Goal: Transaction & Acquisition: Download file/media

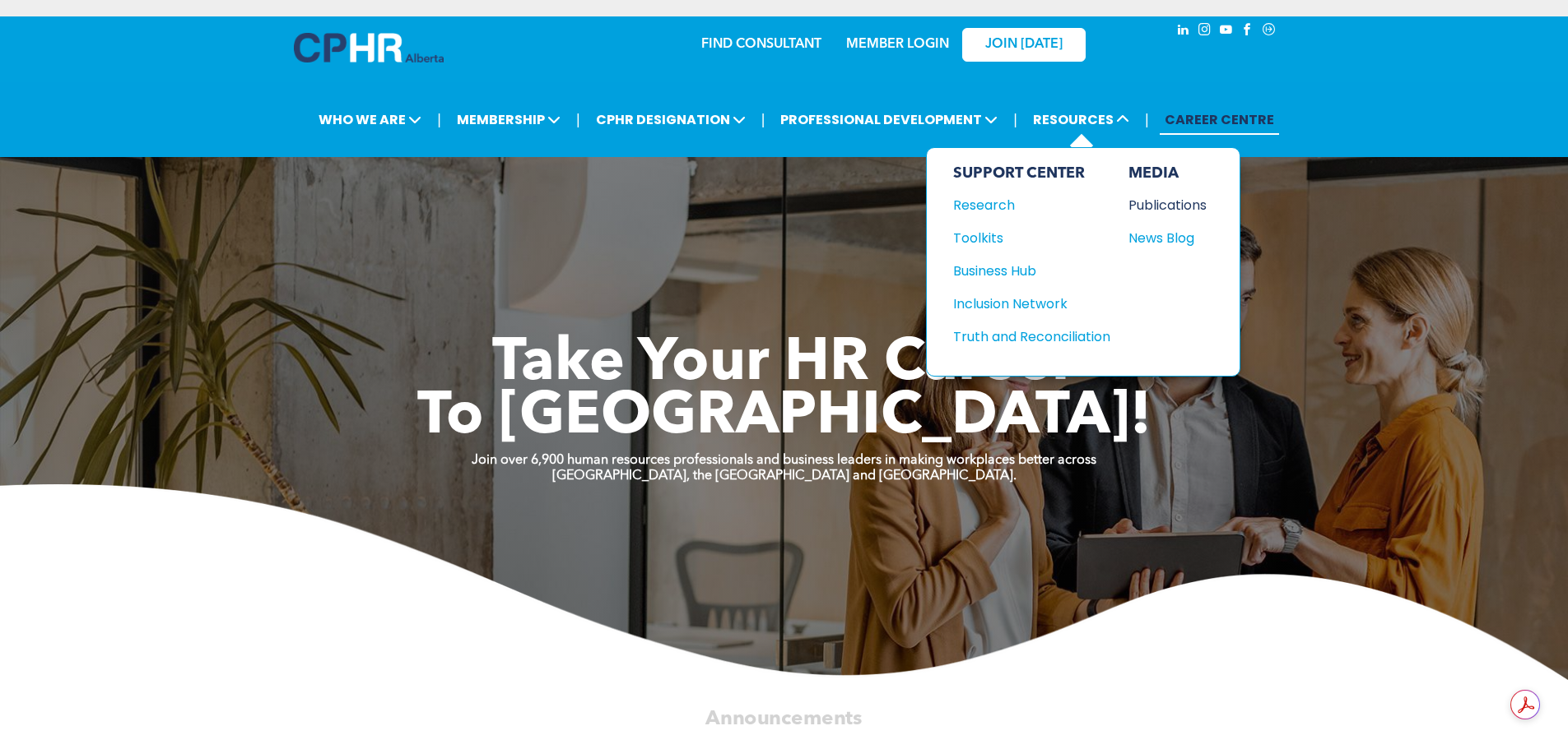
click at [1180, 204] on div "Publications" at bounding box center [1163, 205] width 71 height 20
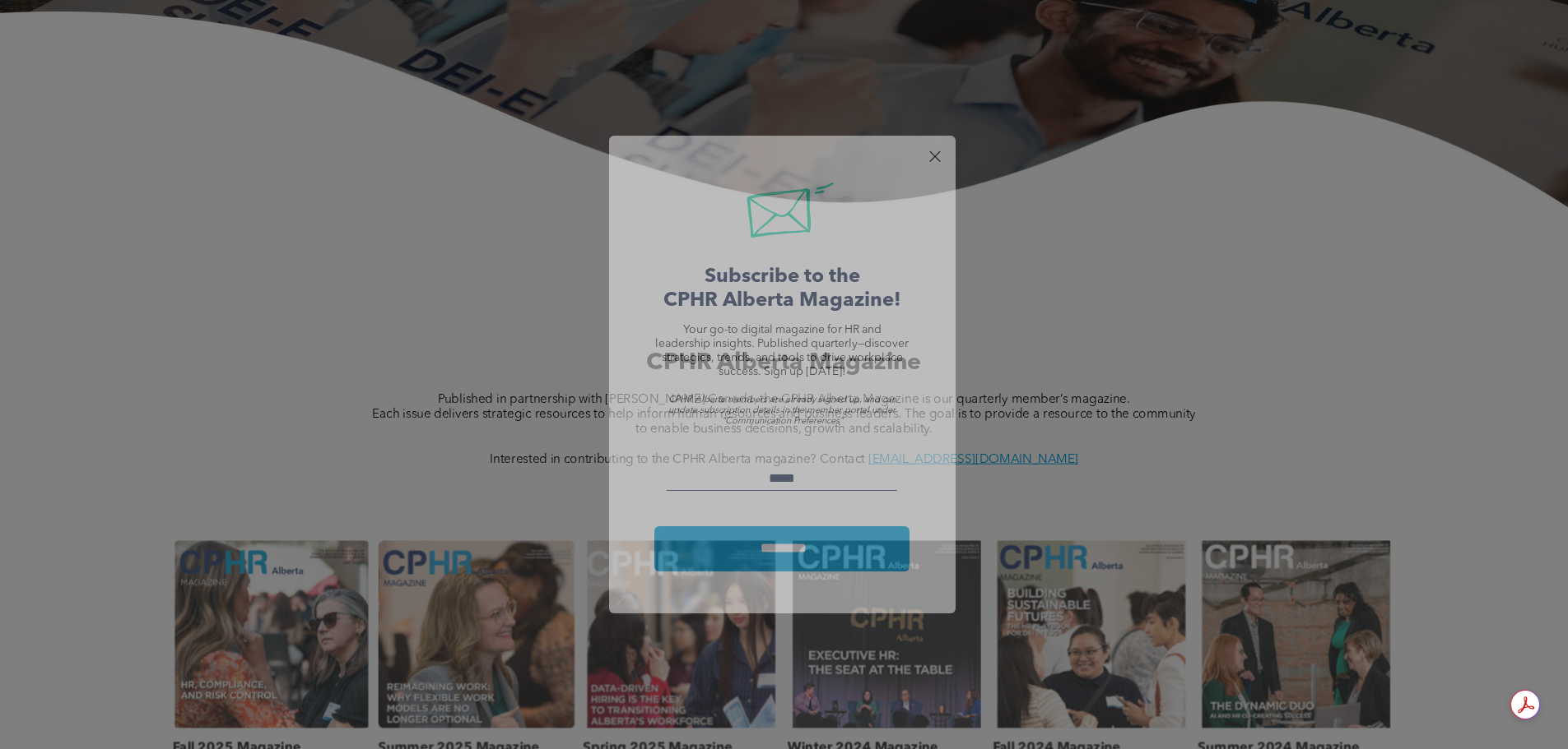
scroll to position [412, 0]
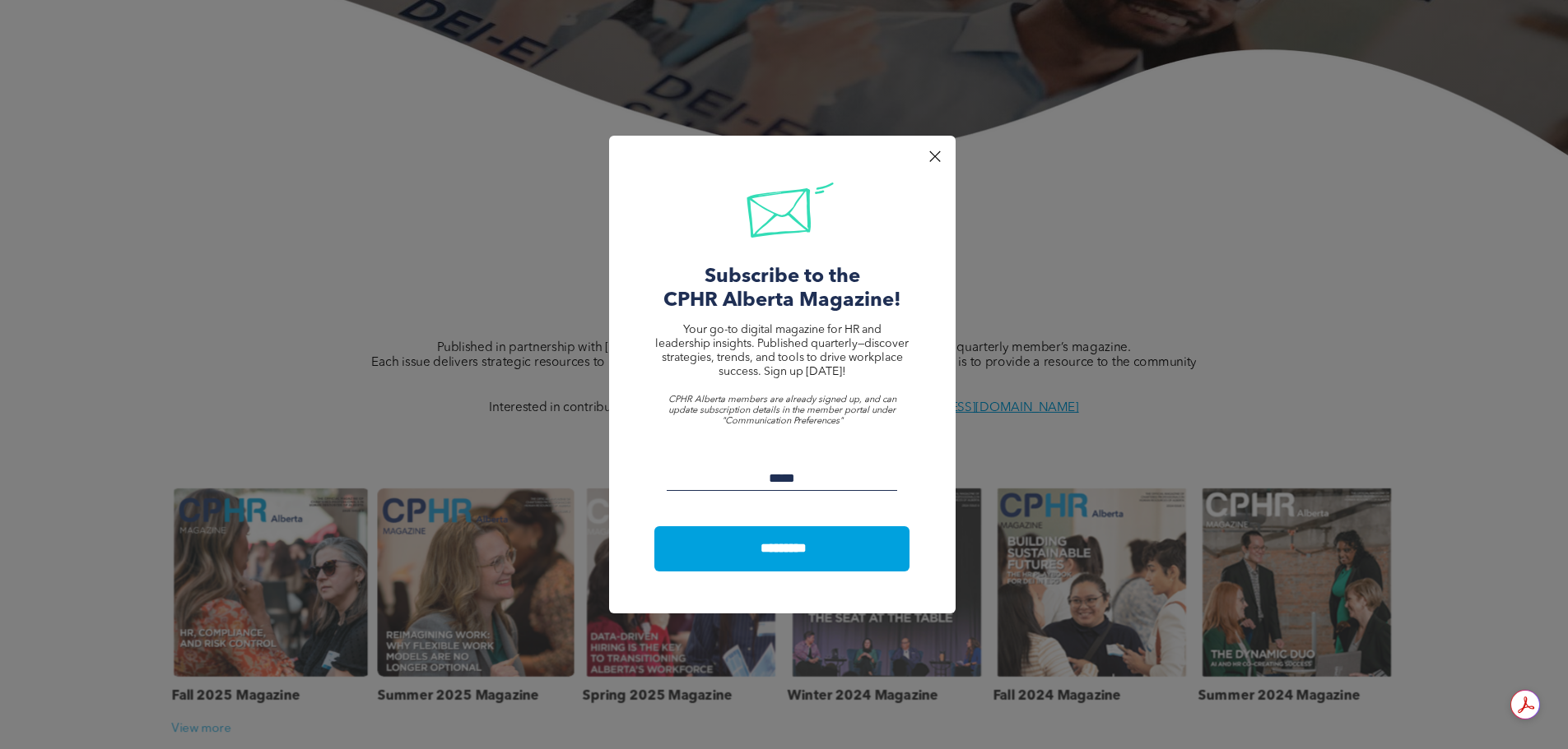
click at [937, 154] on div at bounding box center [934, 156] width 22 height 22
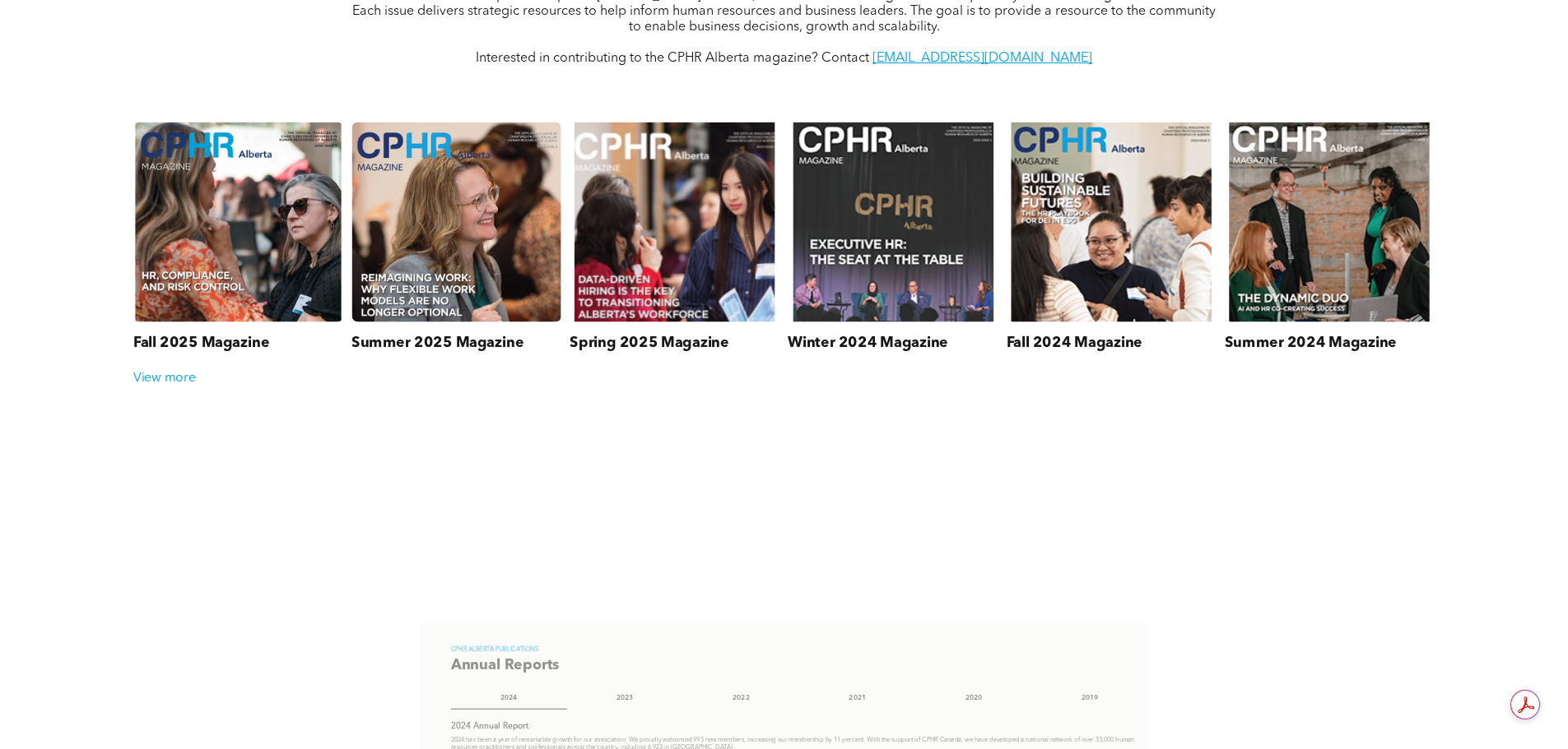
scroll to position [822, 0]
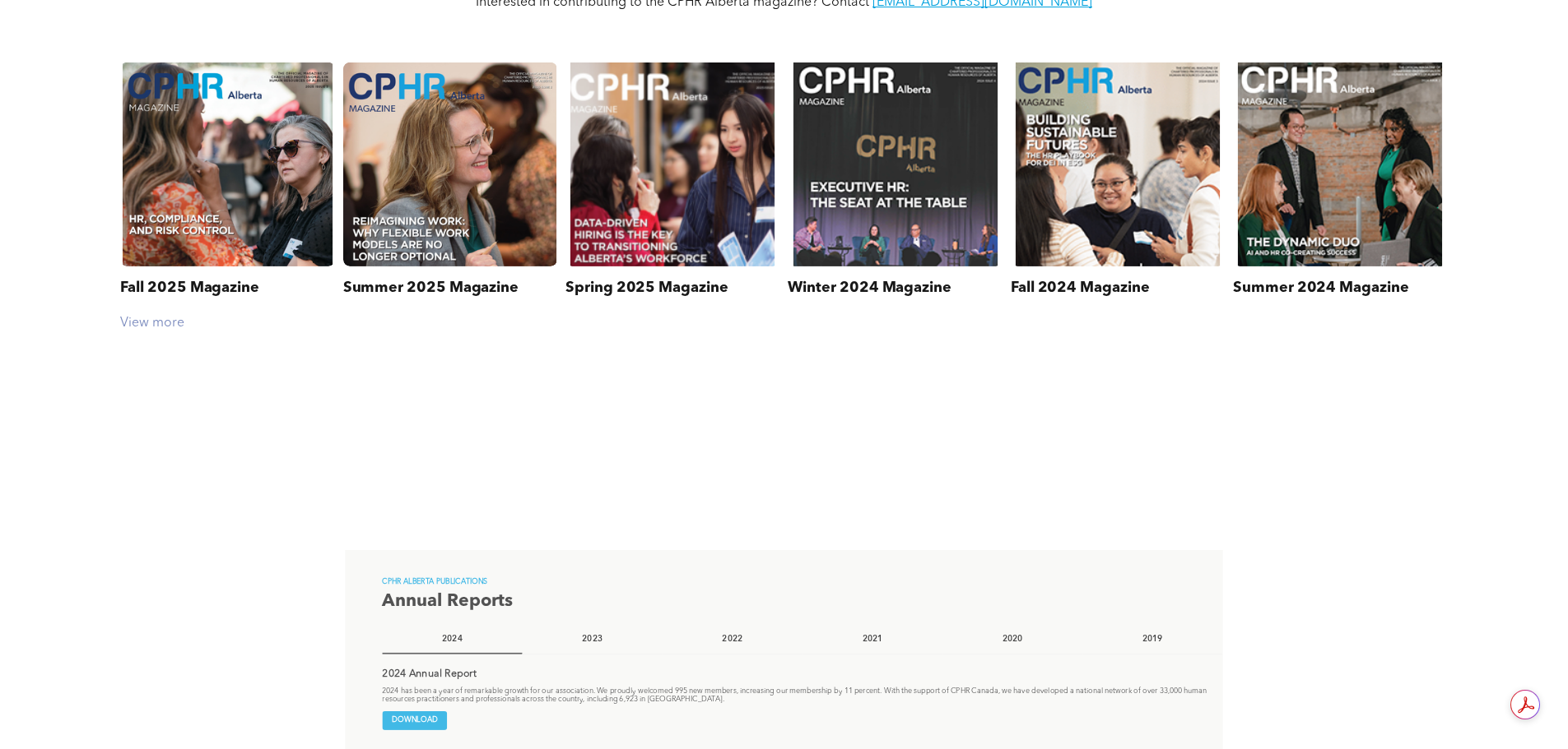
click at [171, 332] on div "View more" at bounding box center [784, 324] width 1343 height 16
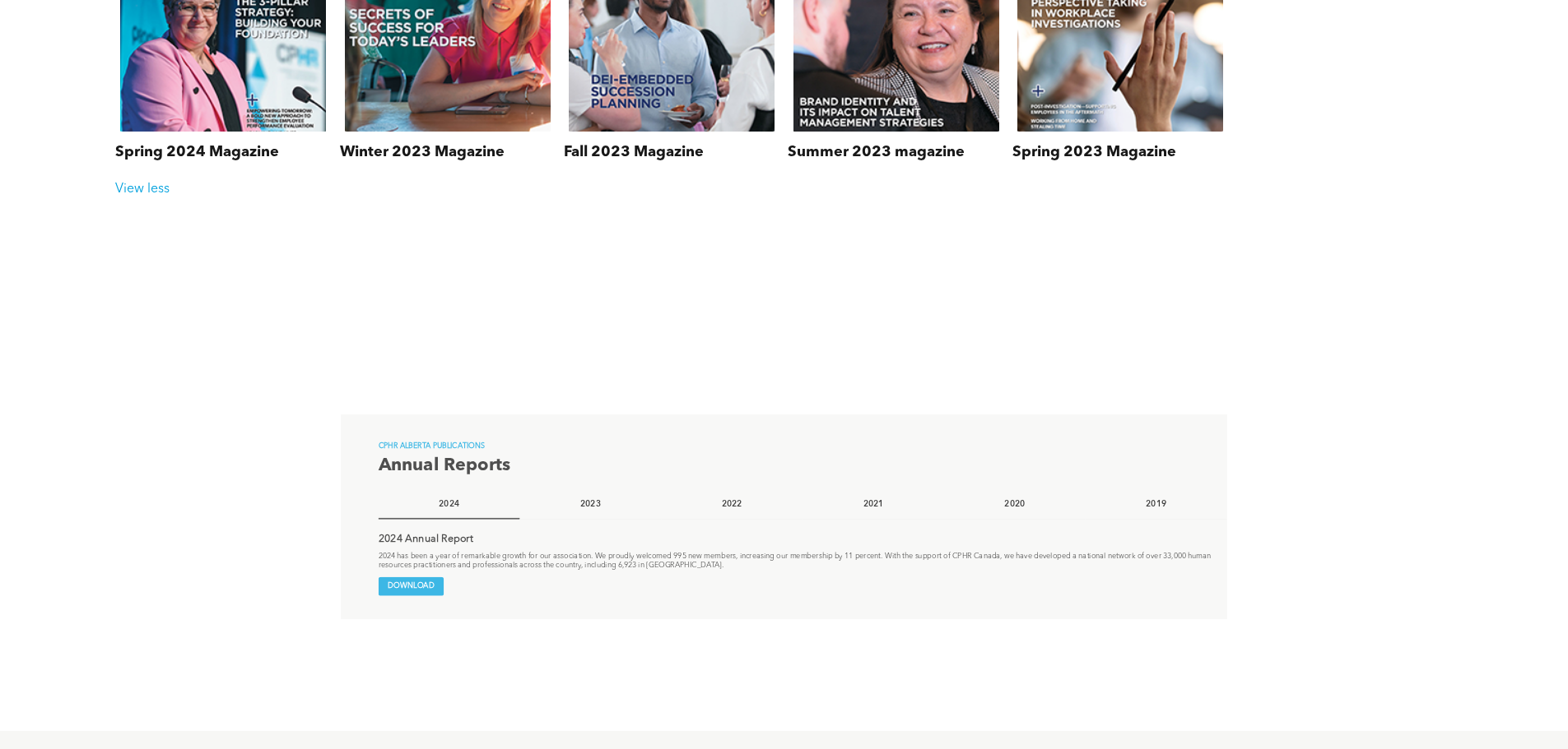
scroll to position [1316, 0]
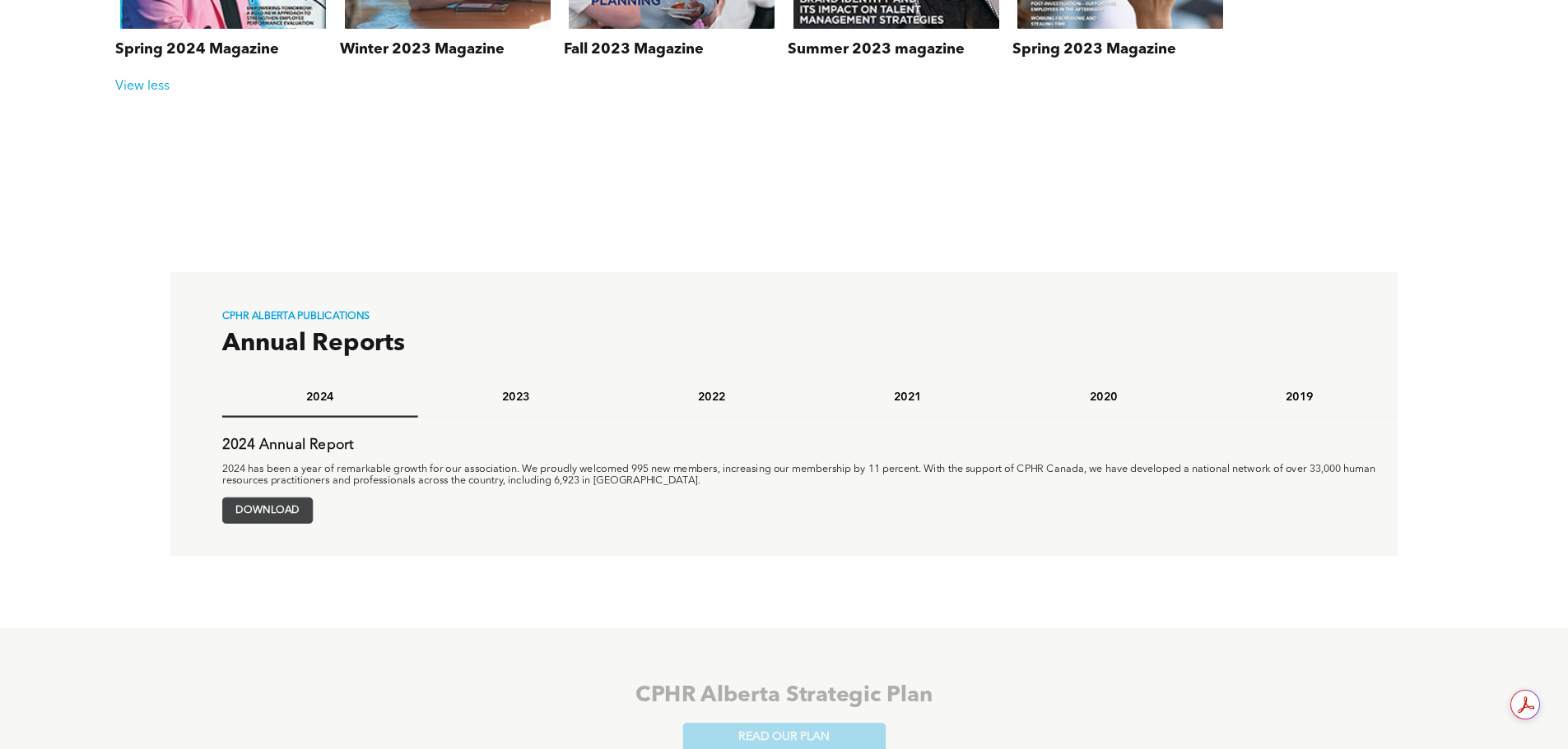
click at [267, 502] on span "DOWNLOAD" at bounding box center [268, 511] width 90 height 25
